Goal: Task Accomplishment & Management: Use online tool/utility

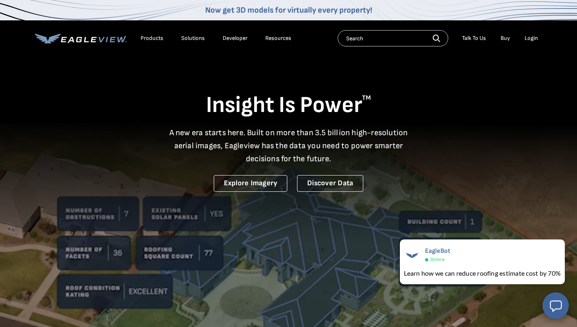
click at [536, 41] on div "Login" at bounding box center [531, 38] width 13 height 7
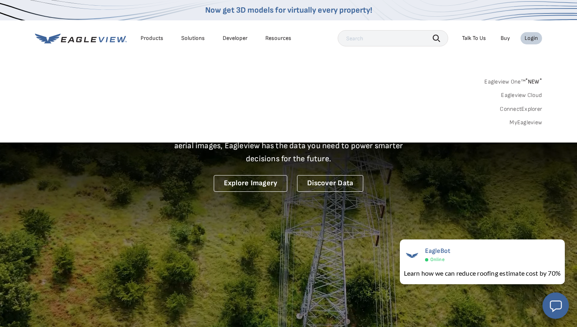
click at [529, 124] on link "MyEagleview" at bounding box center [526, 122] width 33 height 7
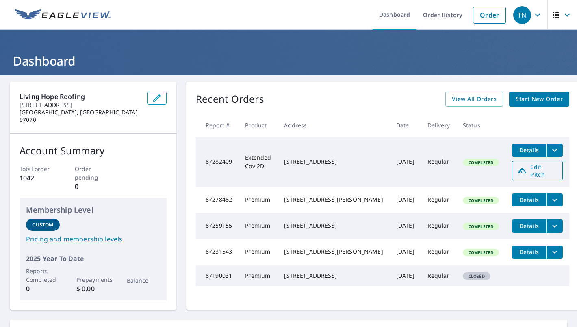
click at [524, 166] on span "Edit Pitch" at bounding box center [538, 170] width 40 height 15
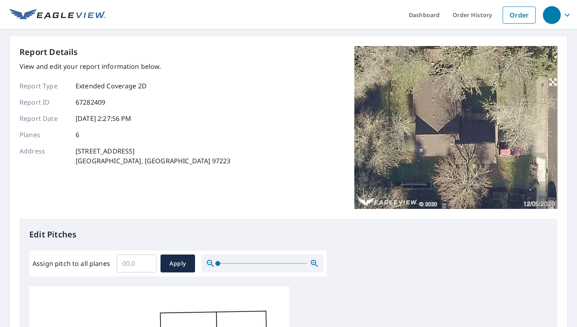
click at [137, 261] on input "Assign pitch to all planes" at bounding box center [137, 263] width 40 height 23
type input "5"
click at [185, 216] on div "Report Details View and edit your report information below. Report Type Extende…" at bounding box center [289, 132] width 538 height 172
click at [170, 258] on button "Apply" at bounding box center [178, 263] width 35 height 18
type input "5"
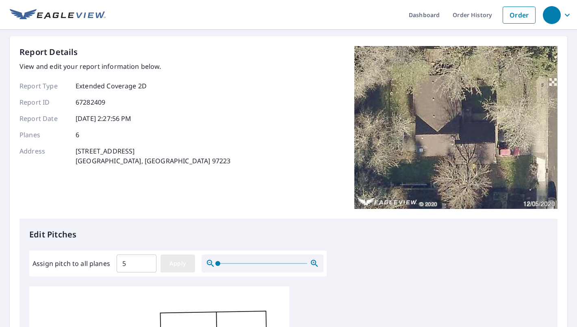
type input "5"
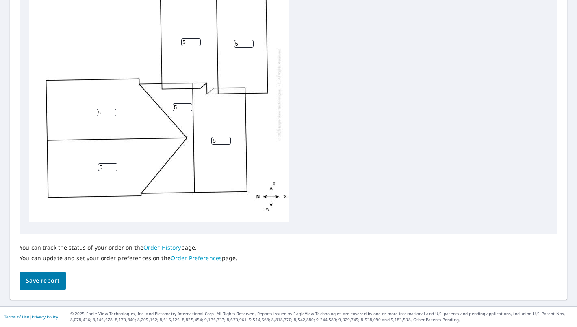
scroll to position [317, 0]
click at [34, 285] on span "Save report" at bounding box center [42, 281] width 33 height 10
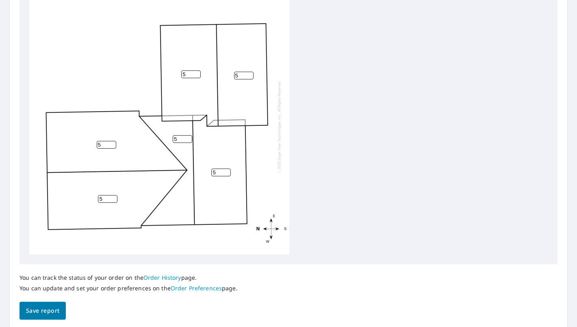
scroll to position [0, 0]
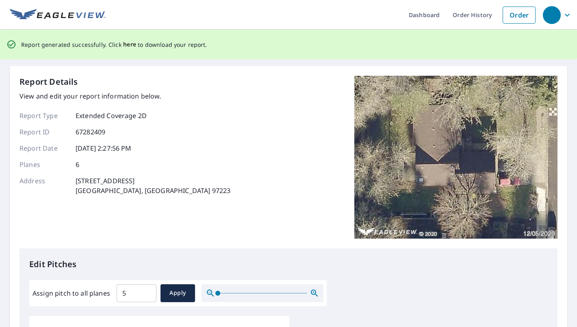
click at [127, 45] on span "here" at bounding box center [129, 44] width 13 height 10
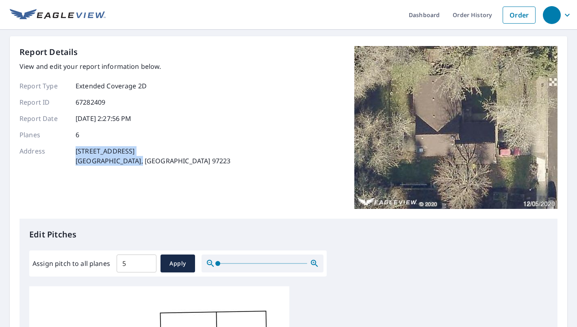
drag, startPoint x: 126, startPoint y: 159, endPoint x: 77, endPoint y: 150, distance: 50.5
click at [77, 150] on p "[STREET_ADDRESS]" at bounding box center [153, 156] width 155 height 20
copy p "[STREET_ADDRESS]"
